Goal: Task Accomplishment & Management: Manage account settings

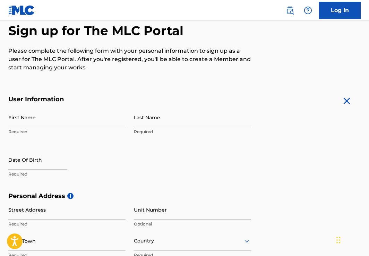
scroll to position [69, 0]
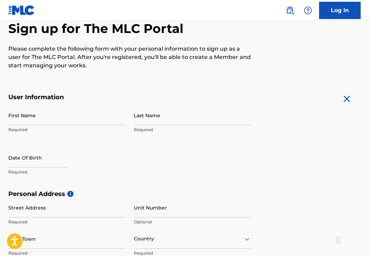
click at [49, 114] on input "First Name" at bounding box center [66, 115] width 117 height 20
type input "Jaylen"
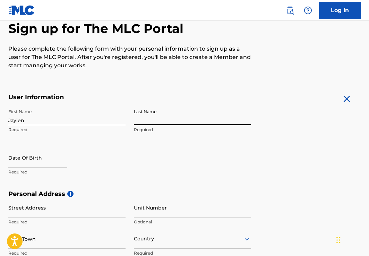
click at [172, 119] on input "Last Name" at bounding box center [192, 115] width 117 height 20
type input "[PERSON_NAME]"
select select "7"
select select "2025"
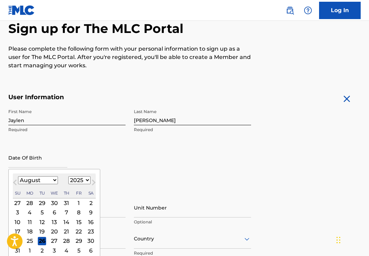
click at [57, 161] on input "text" at bounding box center [37, 158] width 59 height 20
click at [53, 181] on select "January February March April May June July August September October November De…" at bounding box center [38, 180] width 40 height 8
select select "3"
click at [18, 176] on select "January February March April May June July August September October November De…" at bounding box center [38, 180] width 40 height 8
click at [74, 180] on select "1899 1900 1901 1902 1903 1904 1905 1906 1907 1908 1909 1910 1911 1912 1913 1914…" at bounding box center [79, 180] width 22 height 8
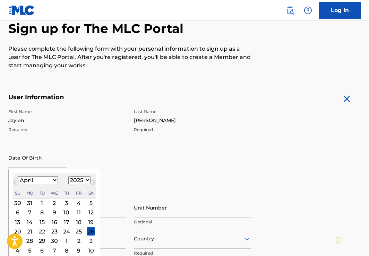
select select "2003"
click at [68, 176] on select "1899 1900 1901 1902 1903 1904 1905 1906 1907 1908 1909 1910 1911 1912 1913 1914…" at bounding box center [79, 180] width 22 height 8
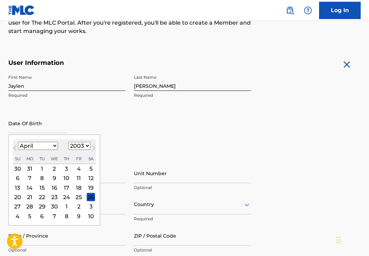
scroll to position [104, 0]
click at [29, 198] on div "21" at bounding box center [30, 196] width 8 height 8
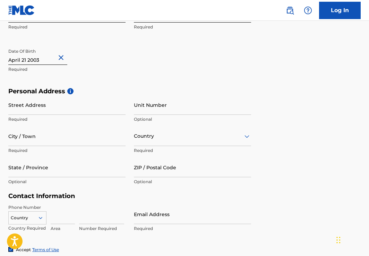
scroll to position [173, 0]
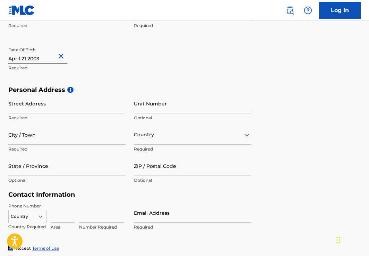
click at [55, 108] on input "Street Address" at bounding box center [66, 104] width 117 height 20
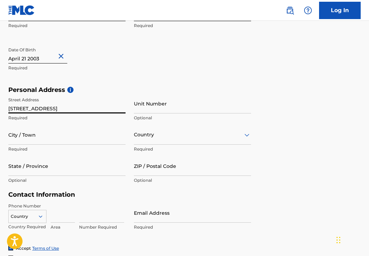
type input "[STREET_ADDRESS]"
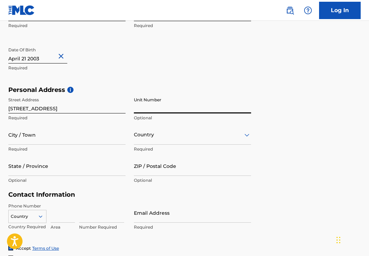
click at [158, 102] on input "Unit Number" at bounding box center [192, 104] width 117 height 20
type input "215"
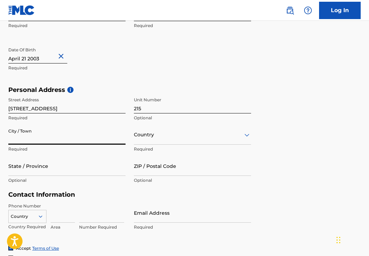
click at [46, 136] on input "City / Town" at bounding box center [66, 135] width 117 height 20
type input "Antioch"
click at [153, 141] on div "Country" at bounding box center [192, 135] width 117 height 20
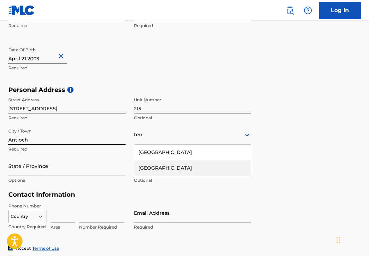
scroll to position [0, 0]
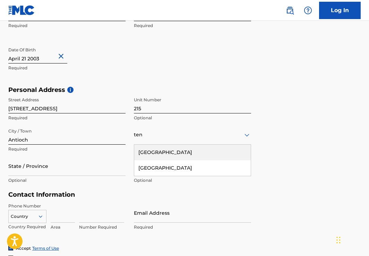
type input "ten"
click at [288, 114] on div "Personal Address i Street Address [STREET_ADDRESS] / Town Antioch Required 2 re…" at bounding box center [184, 138] width 352 height 105
click at [166, 132] on div "ten" at bounding box center [192, 134] width 117 height 9
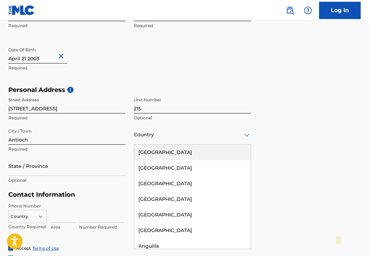
type input "u"
click at [175, 151] on div "[GEOGRAPHIC_DATA]" at bounding box center [192, 153] width 116 height 16
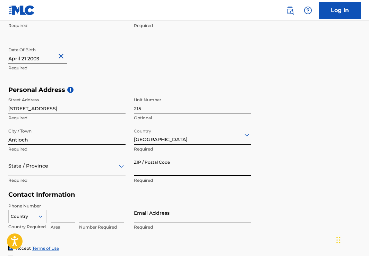
click at [155, 170] on input "ZIP / Postal Code" at bounding box center [192, 166] width 117 height 20
type input "37013"
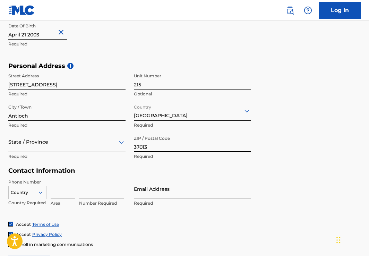
click at [68, 152] on div "State / Province" at bounding box center [66, 142] width 117 height 20
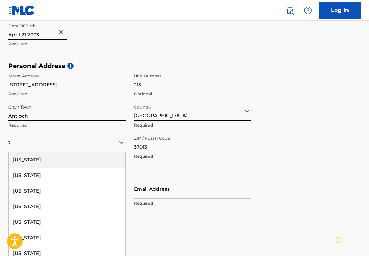
type input "te"
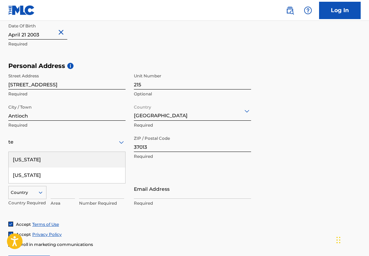
click at [71, 163] on div "[US_STATE]" at bounding box center [67, 160] width 116 height 16
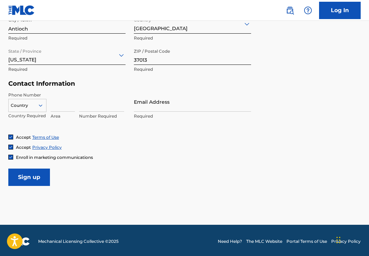
scroll to position [286, 0]
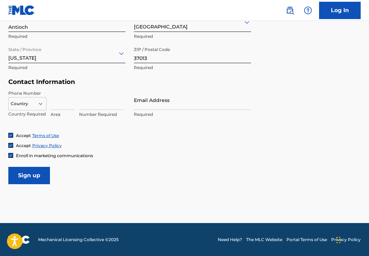
click at [152, 103] on input "Email Address" at bounding box center [192, 100] width 117 height 20
type input "[EMAIL_ADDRESS][DOMAIN_NAME]"
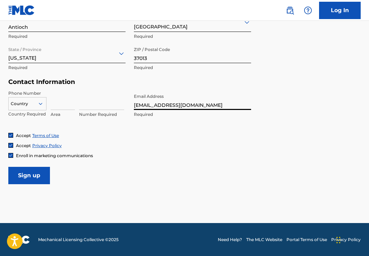
click at [44, 104] on div at bounding box center [43, 104] width 6 height 6
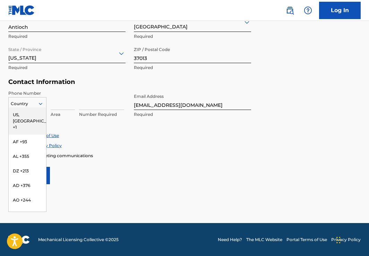
click at [31, 111] on div "US, [GEOGRAPHIC_DATA] +1" at bounding box center [27, 120] width 37 height 27
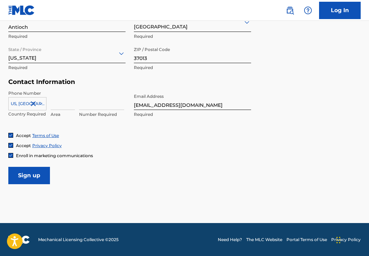
click at [62, 102] on input at bounding box center [63, 100] width 24 height 20
type input "901"
click at [89, 103] on input at bounding box center [101, 100] width 45 height 20
type input "4219670"
click at [94, 85] on h5 "Contact Information" at bounding box center [129, 82] width 243 height 8
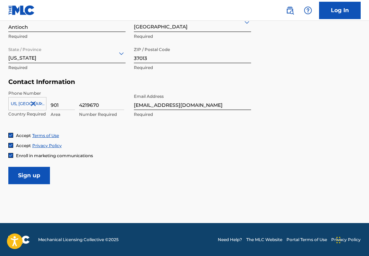
click at [45, 170] on input "Sign up" at bounding box center [29, 175] width 42 height 17
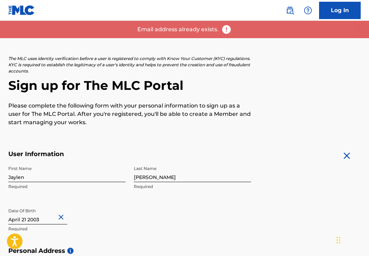
scroll to position [35, 0]
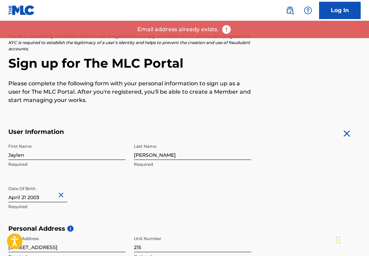
click at [334, 7] on link "Log In" at bounding box center [340, 10] width 42 height 17
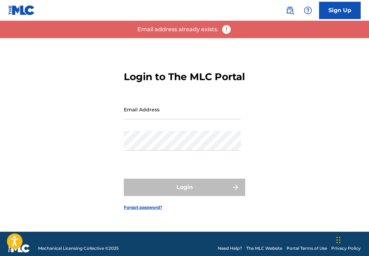
click at [178, 119] on input "Email Address" at bounding box center [182, 109] width 117 height 20
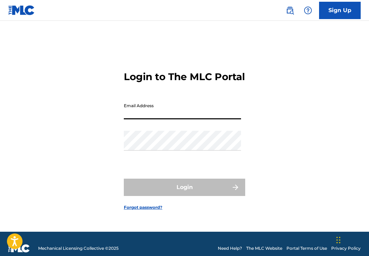
click at [181, 119] on input "Email Address" at bounding box center [182, 109] width 117 height 20
click at [177, 119] on input "yungjuwaplive" at bounding box center [182, 109] width 117 height 20
type input "[EMAIL_ADDRESS][DOMAIN_NAME]"
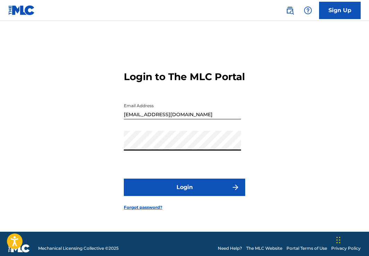
click at [124, 179] on button "Login" at bounding box center [184, 187] width 121 height 17
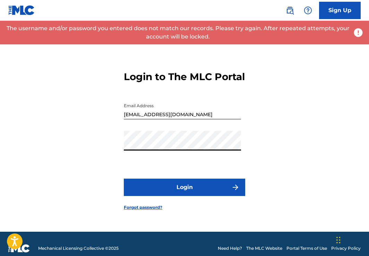
click at [124, 179] on button "Login" at bounding box center [184, 187] width 121 height 17
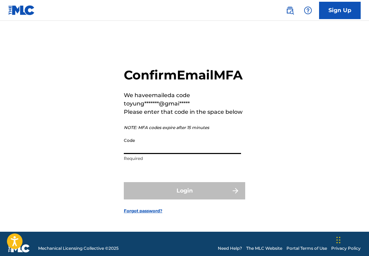
click at [190, 153] on input "Code" at bounding box center [182, 144] width 117 height 20
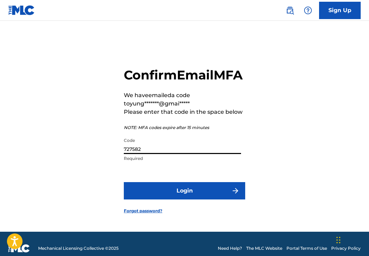
type input "727582"
click at [179, 192] on button "Login" at bounding box center [184, 190] width 121 height 17
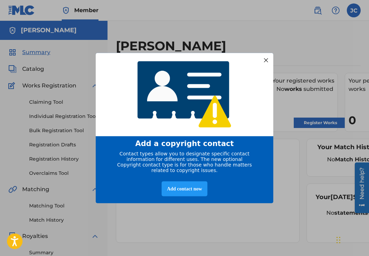
click at [262, 56] on div at bounding box center [265, 59] width 9 height 9
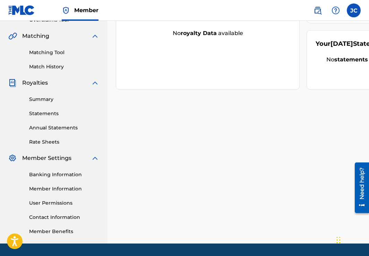
scroll to position [173, 0]
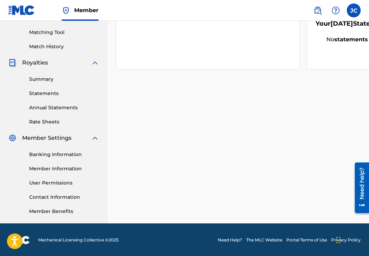
click at [58, 157] on link "Banking Information" at bounding box center [64, 154] width 70 height 7
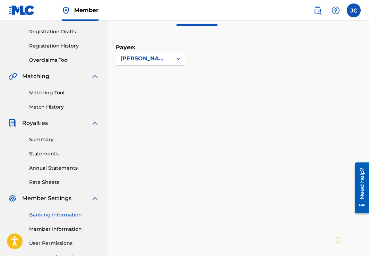
scroll to position [69, 0]
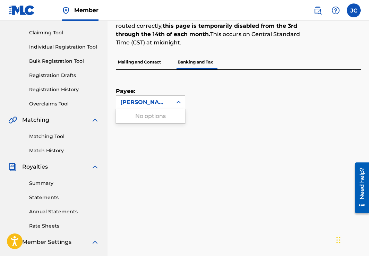
click at [178, 99] on icon at bounding box center [178, 102] width 7 height 7
click at [187, 84] on div "Payee: [PERSON_NAME]" at bounding box center [230, 90] width 228 height 40
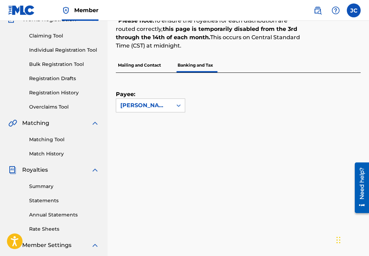
scroll to position [63, 0]
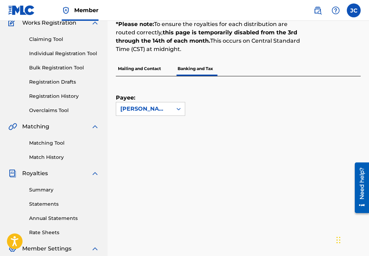
click at [133, 66] on p "Mailing and Contact" at bounding box center [139, 68] width 47 height 15
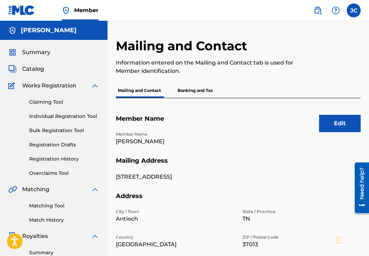
click at [190, 88] on p "Banking and Tax" at bounding box center [195, 90] width 40 height 15
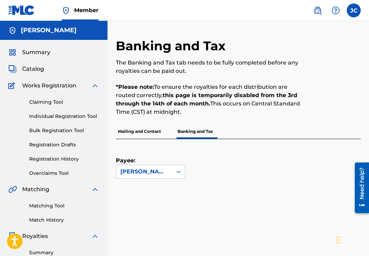
click at [148, 129] on p "Mailing and Contact" at bounding box center [139, 131] width 47 height 15
